Goal: Use online tool/utility: Utilize a website feature to perform a specific function

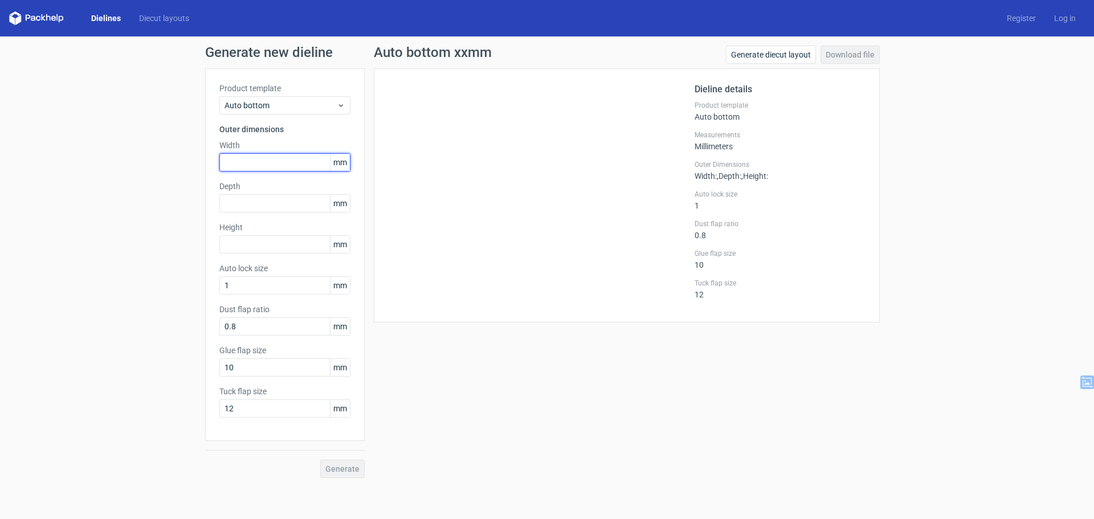
click at [268, 162] on input "text" at bounding box center [284, 162] width 131 height 18
type input "9"
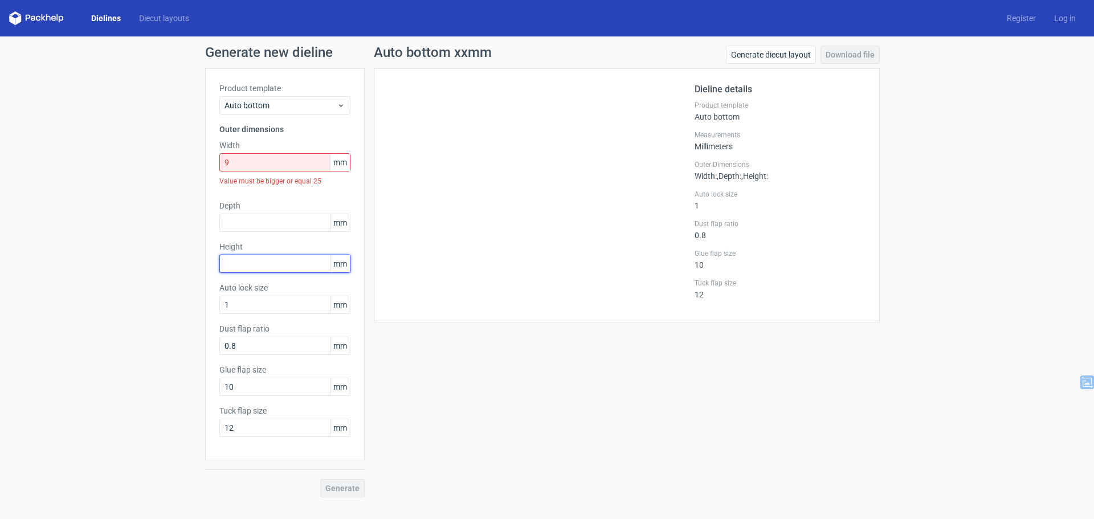
click at [251, 242] on div "Height mm" at bounding box center [284, 257] width 131 height 32
type input "97"
click at [266, 172] on div "Value must be bigger or equal 25" at bounding box center [284, 181] width 131 height 19
click at [269, 168] on input "9" at bounding box center [284, 162] width 131 height 18
drag, startPoint x: 193, startPoint y: 158, endPoint x: 179, endPoint y: 157, distance: 14.3
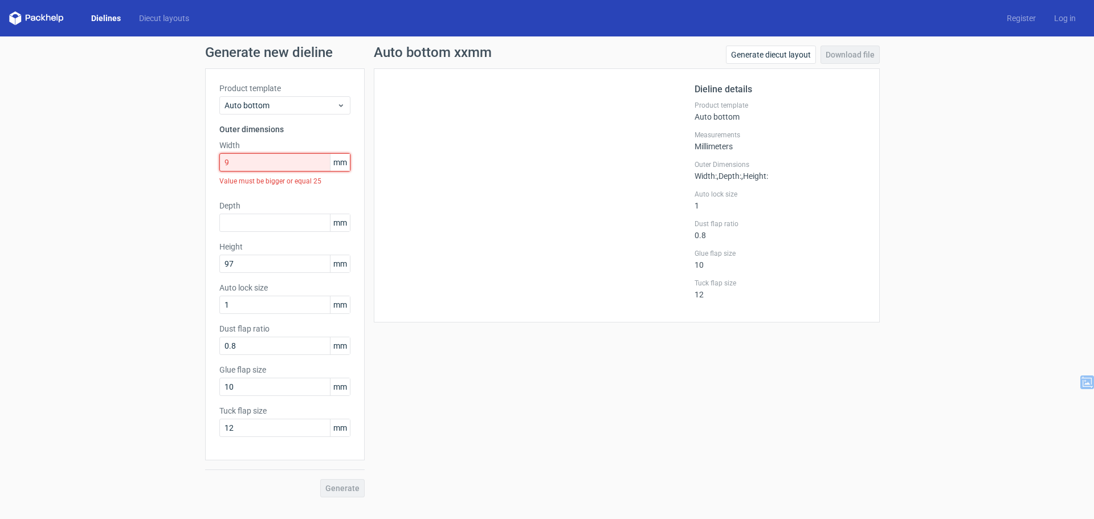
click at [179, 157] on div "Generate new dieline Product template Auto bottom Outer dimensions Width 9 mm V…" at bounding box center [547, 271] width 1094 height 470
click at [242, 216] on input "text" at bounding box center [284, 223] width 131 height 18
drag, startPoint x: 248, startPoint y: 167, endPoint x: 167, endPoint y: 149, distance: 83.5
click at [168, 149] on div "Generate new dieline Product template Auto bottom Outer dimensions Width 9 mm V…" at bounding box center [547, 271] width 1094 height 470
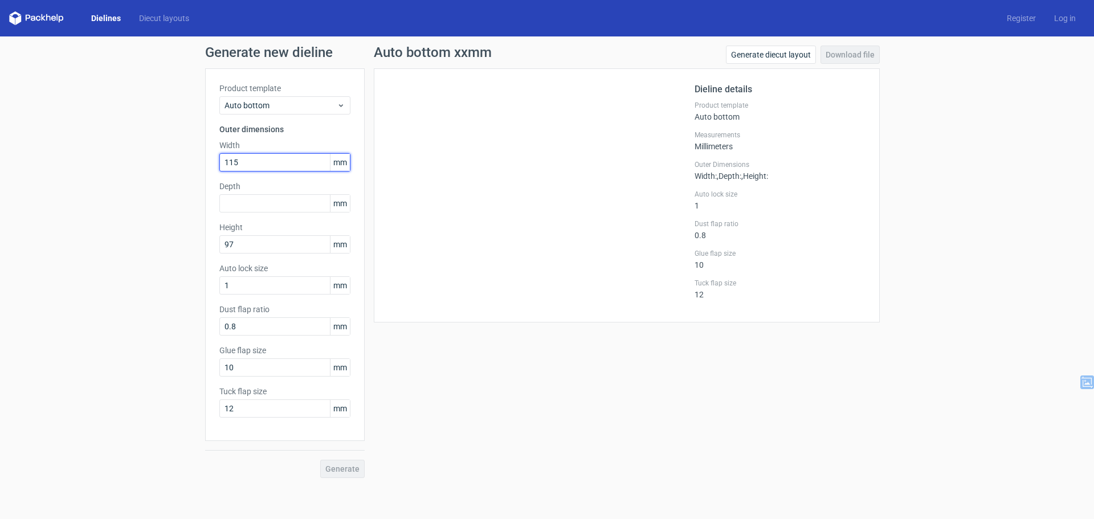
type input "115"
type input "58"
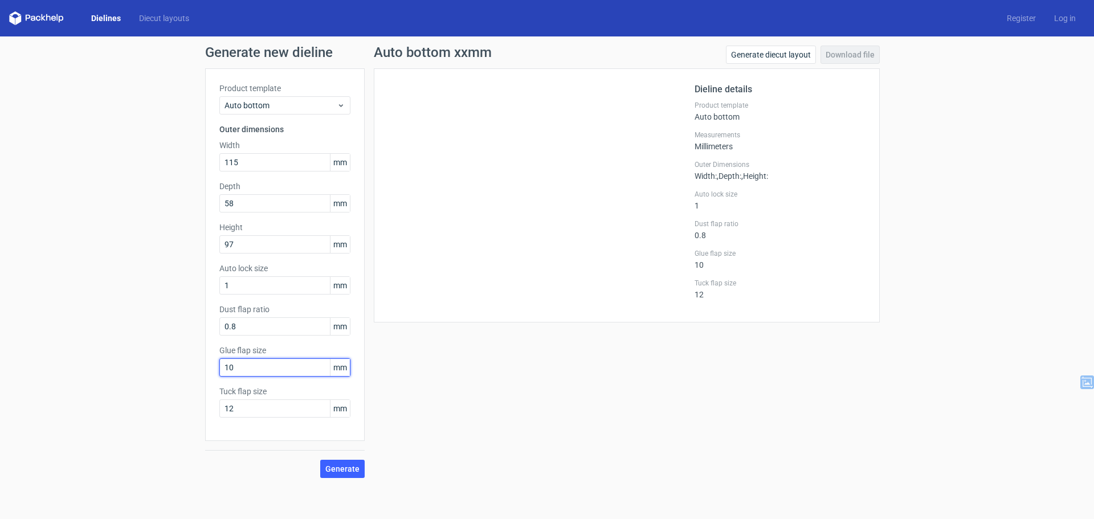
drag, startPoint x: 251, startPoint y: 362, endPoint x: 205, endPoint y: 362, distance: 46.2
click at [205, 362] on div "Generate new dieline Product template Auto bottom Outer dimensions Width 115 mm…" at bounding box center [547, 261] width 1094 height 451
type input "15"
drag, startPoint x: 245, startPoint y: 404, endPoint x: 136, endPoint y: 397, distance: 109.6
click at [137, 397] on div "Generate new dieline Product template Auto bottom Outer dimensions Width 115 mm…" at bounding box center [547, 261] width 1094 height 451
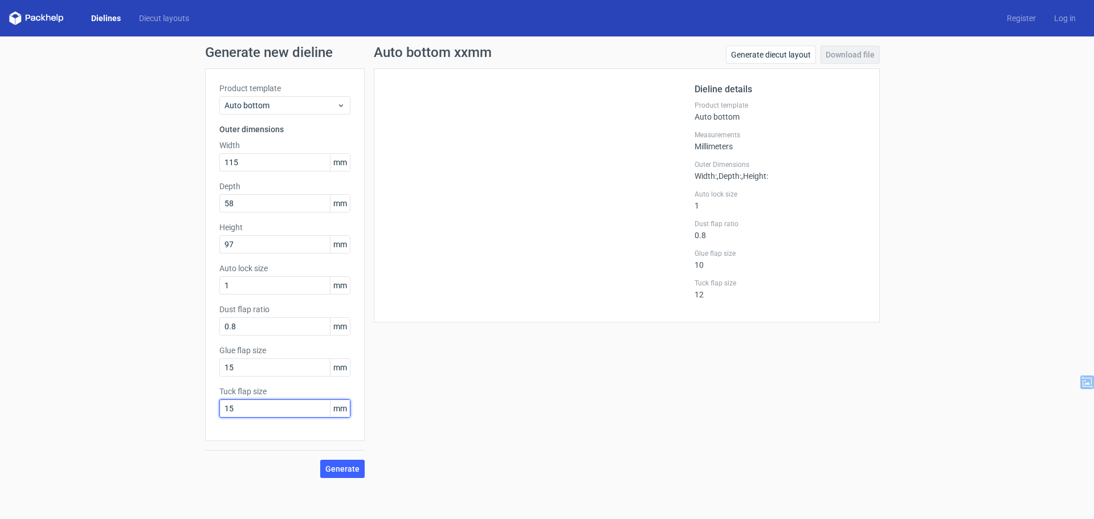
click at [246, 413] on input "15" at bounding box center [284, 408] width 131 height 18
type input "15"
click at [247, 369] on input "15" at bounding box center [284, 367] width 131 height 18
drag, startPoint x: 248, startPoint y: 368, endPoint x: 155, endPoint y: 361, distance: 93.2
click at [156, 361] on div "Generate new dieline Product template Auto bottom Outer dimensions Width 115 mm…" at bounding box center [547, 261] width 1094 height 451
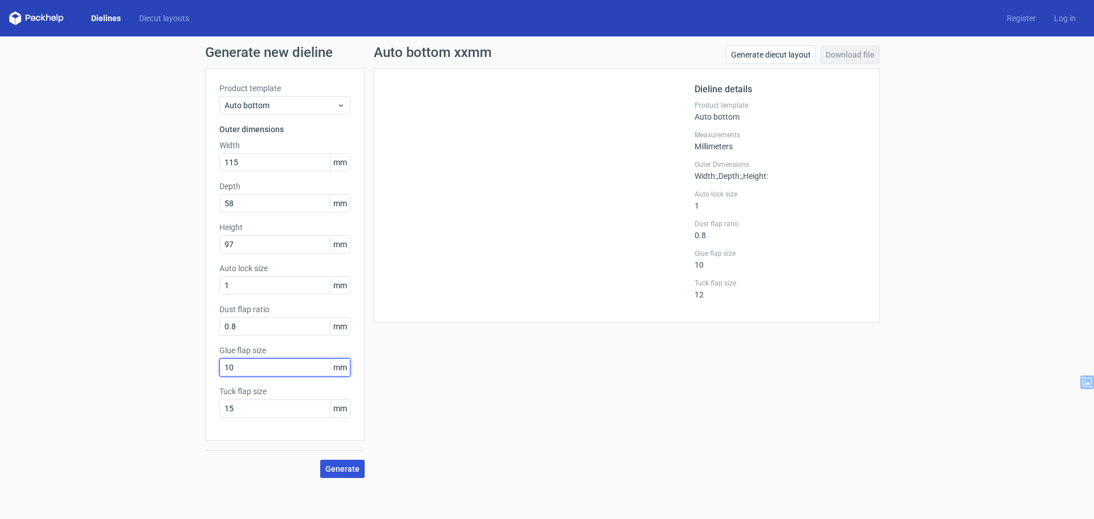
type input "10"
click at [346, 462] on button "Generate" at bounding box center [342, 469] width 44 height 18
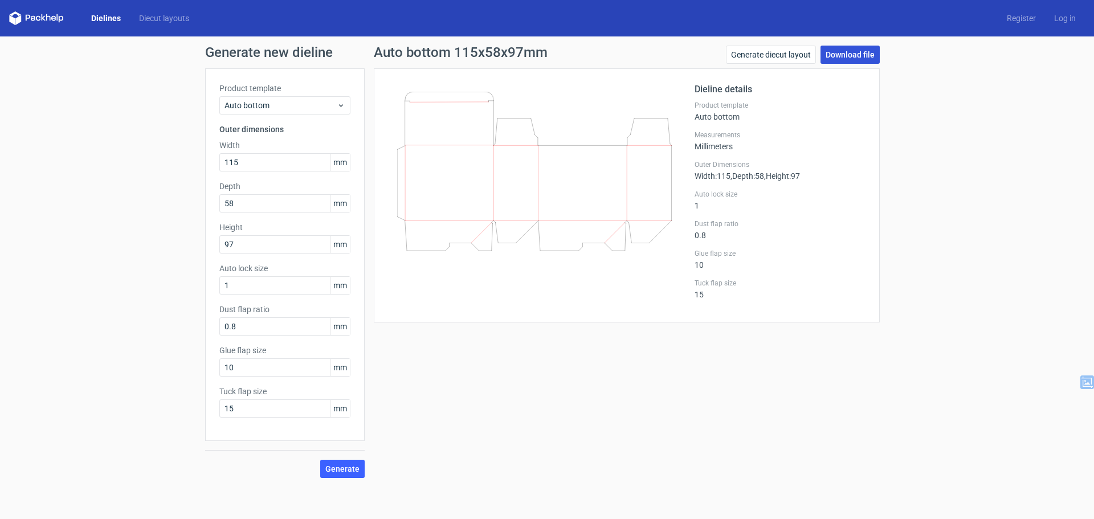
click at [849, 55] on link "Download file" at bounding box center [850, 55] width 59 height 18
